Goal: Task Accomplishment & Management: Manage account settings

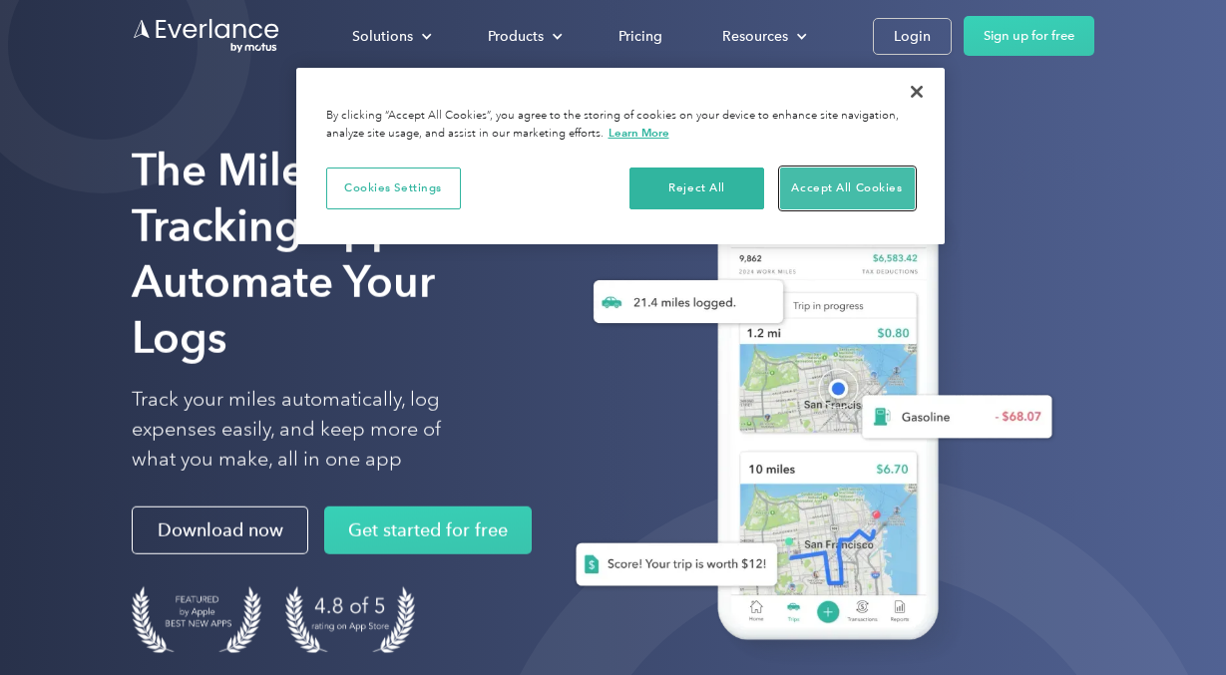
click at [839, 184] on button "Accept All Cookies" at bounding box center [847, 189] width 135 height 42
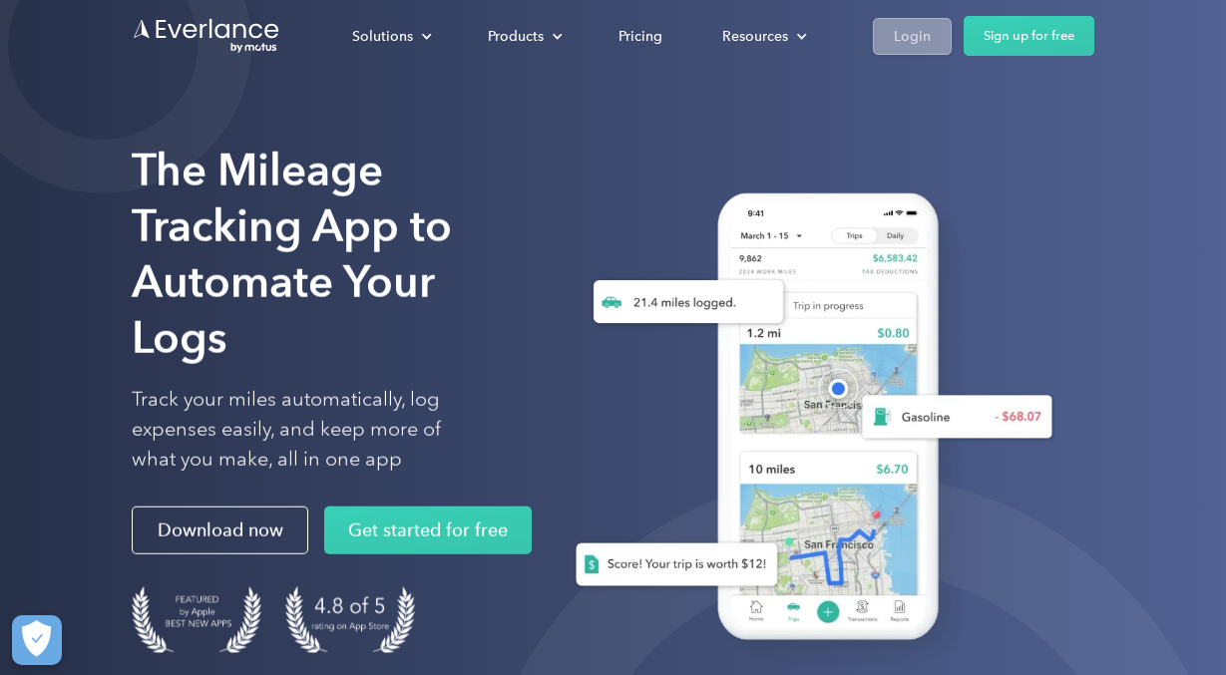
click at [920, 32] on div "Login" at bounding box center [912, 36] width 37 height 25
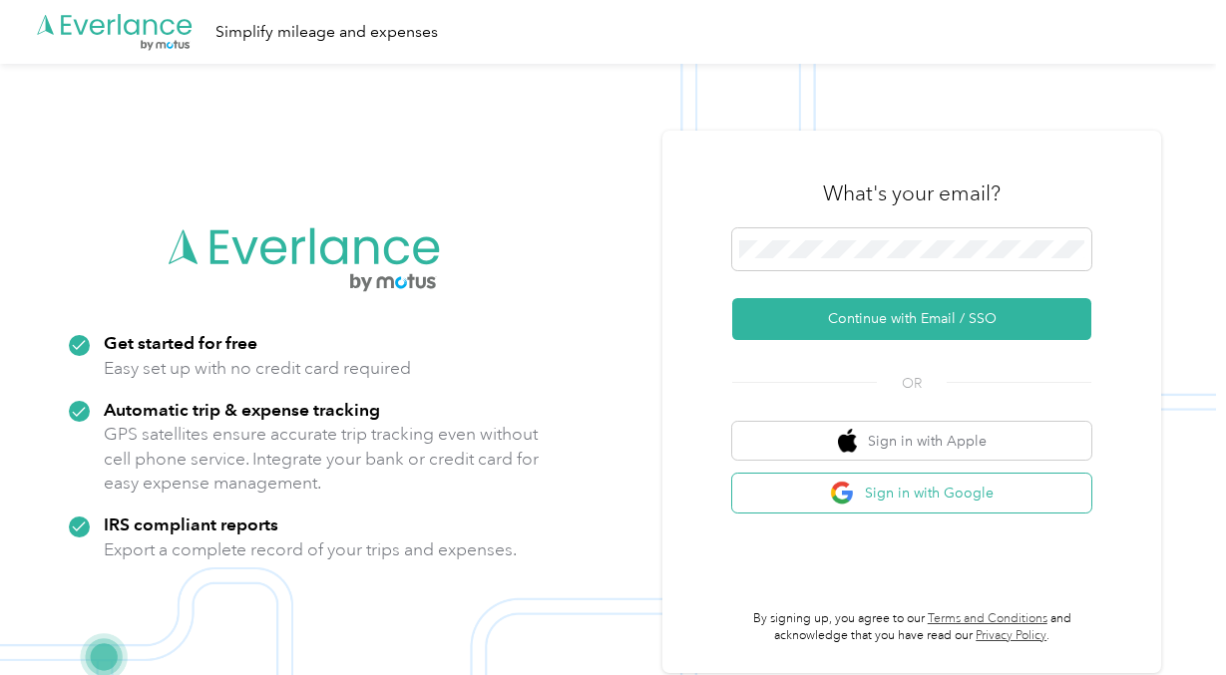
click at [948, 499] on button "Sign in with Google" at bounding box center [911, 493] width 359 height 39
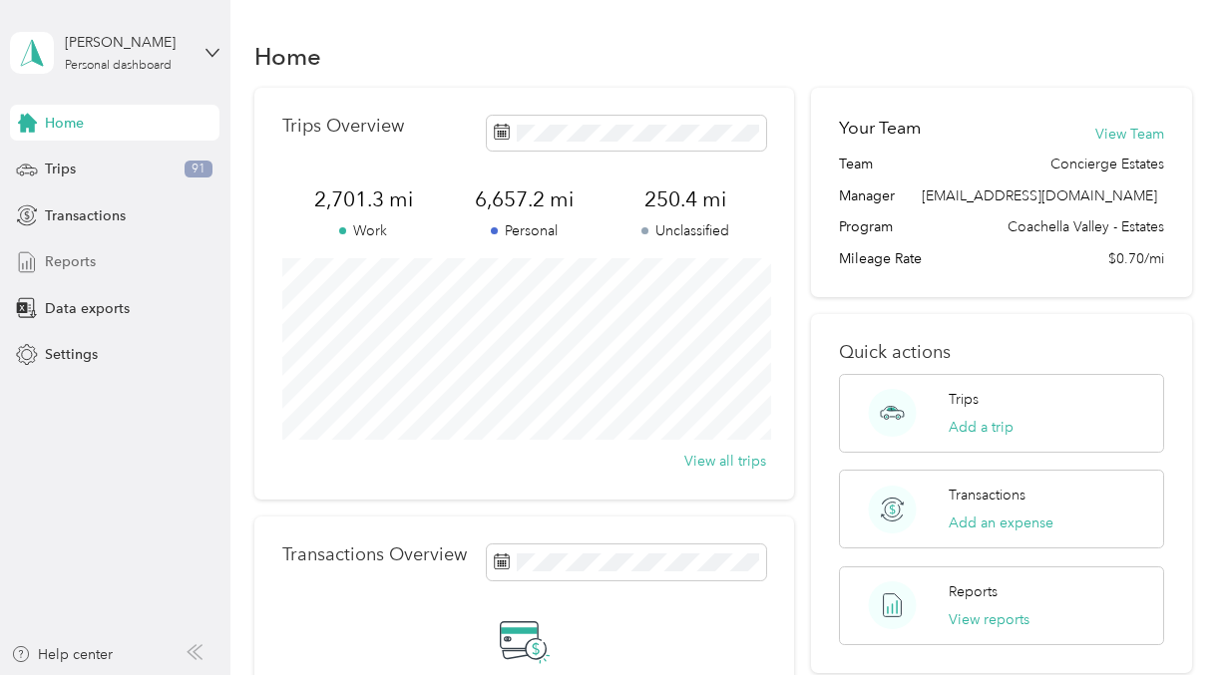
click at [101, 260] on div "Reports" at bounding box center [115, 262] width 210 height 36
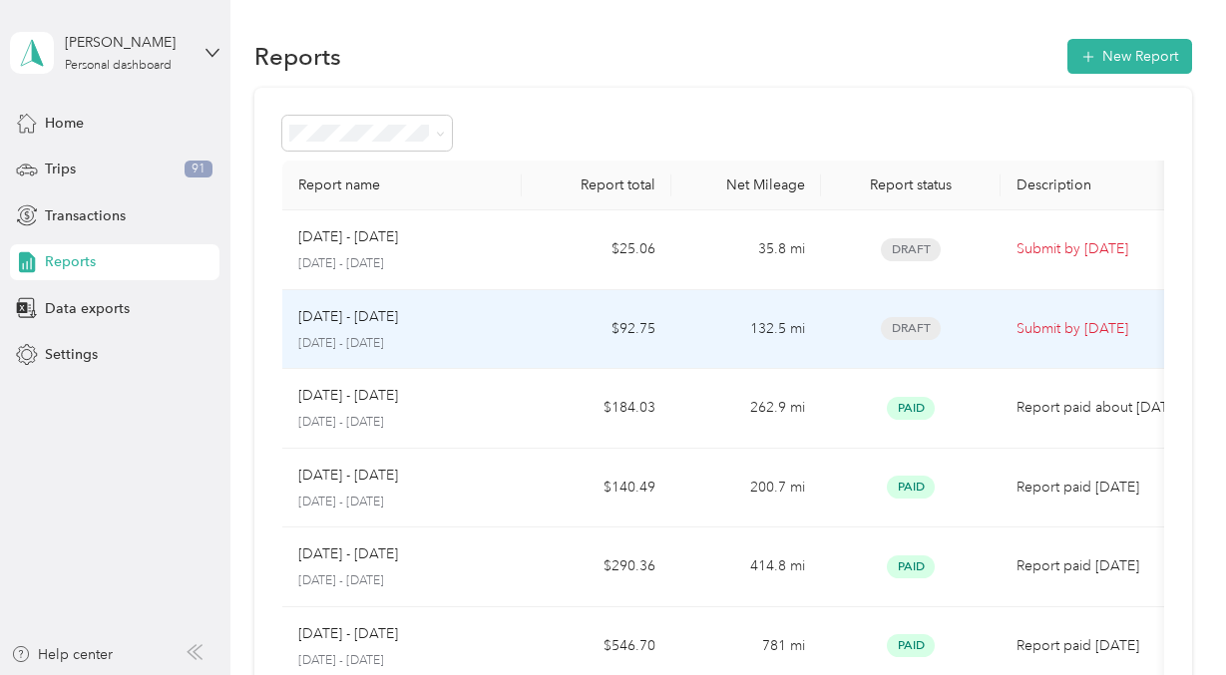
click at [472, 330] on div "[DATE] - [DATE] [DATE] - [DATE]" at bounding box center [402, 329] width 208 height 47
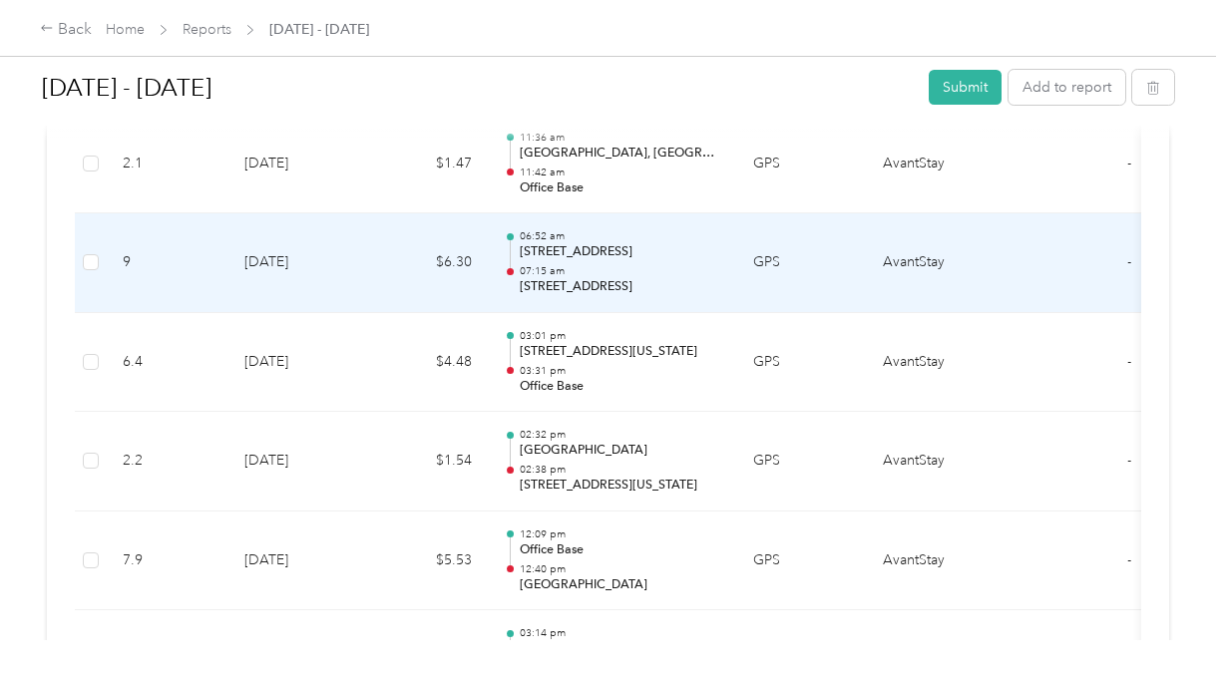
scroll to position [846, 0]
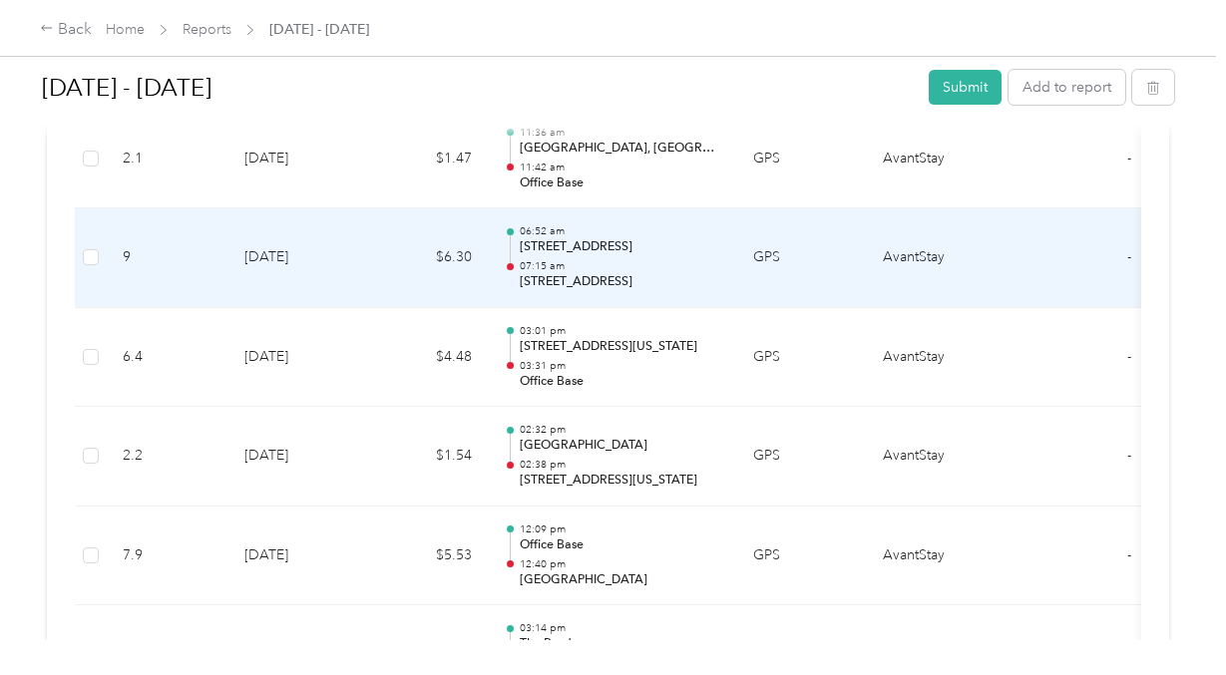
click at [931, 258] on td "AvantStay" at bounding box center [942, 259] width 150 height 100
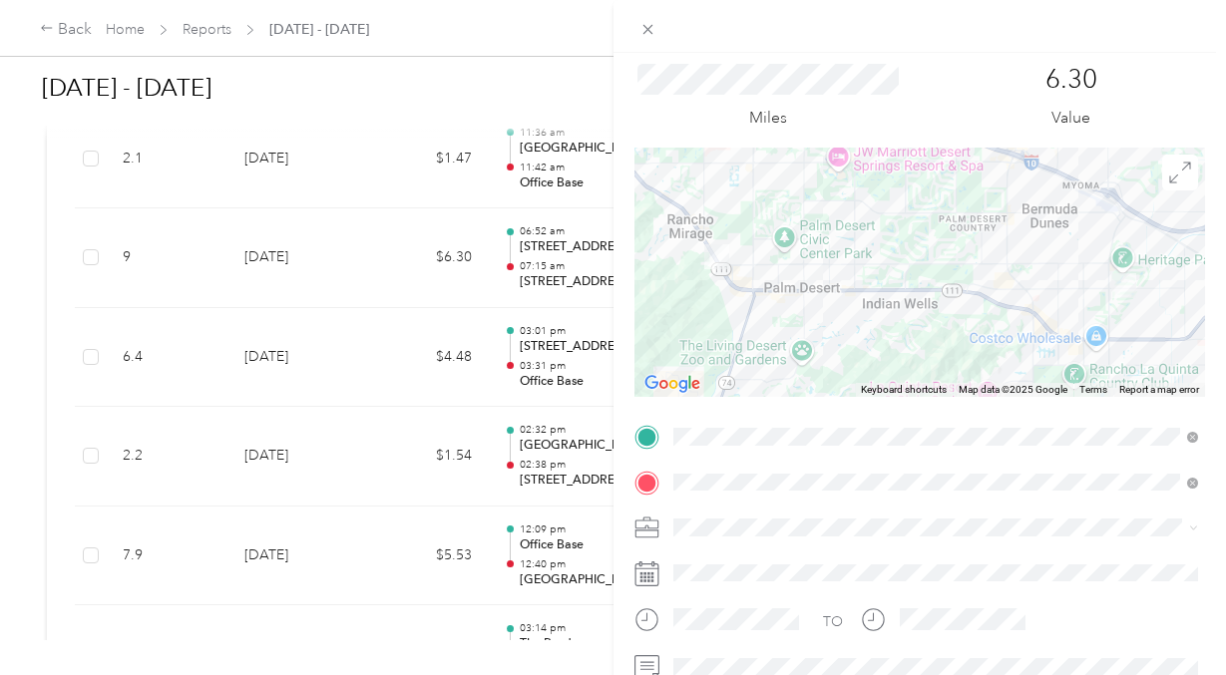
scroll to position [0, 0]
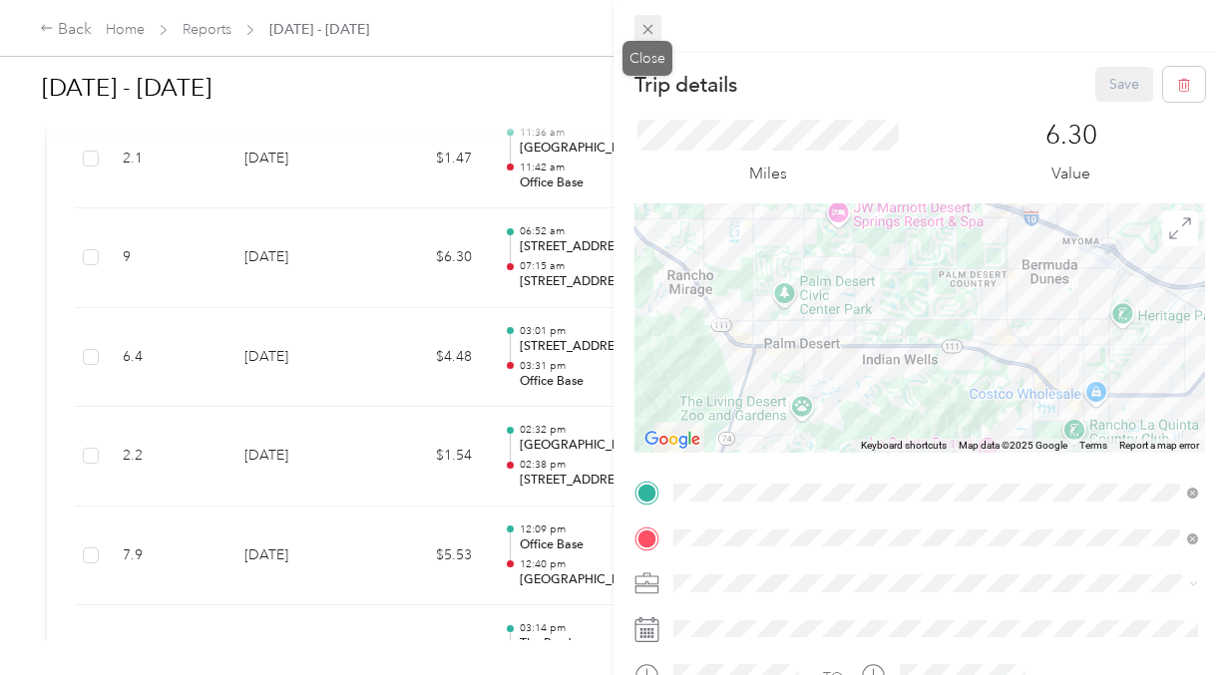
click at [652, 36] on icon at bounding box center [648, 29] width 17 height 17
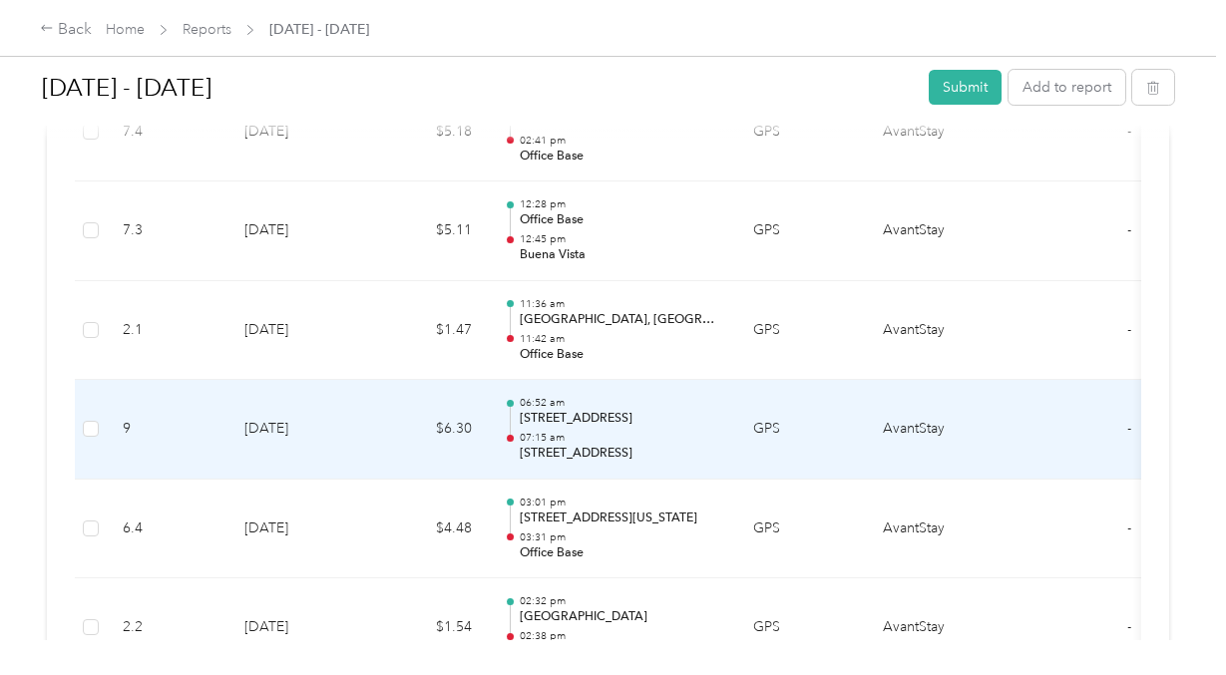
scroll to position [685, 0]
